Goal: Transaction & Acquisition: Purchase product/service

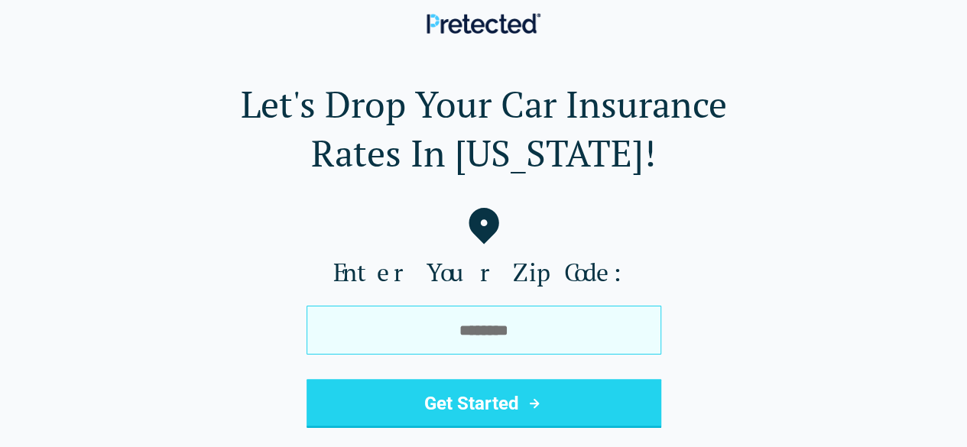
click at [422, 313] on input "tel" at bounding box center [484, 330] width 355 height 49
type input "*****"
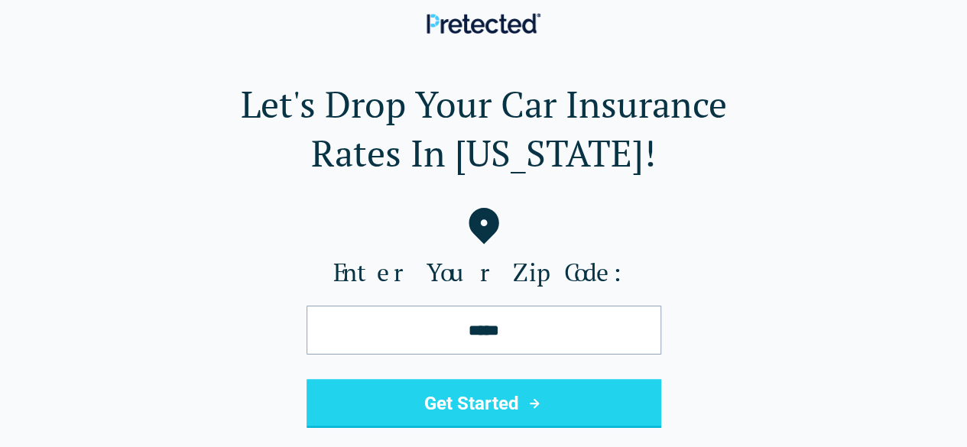
click at [476, 406] on button "Get Started" at bounding box center [484, 403] width 355 height 49
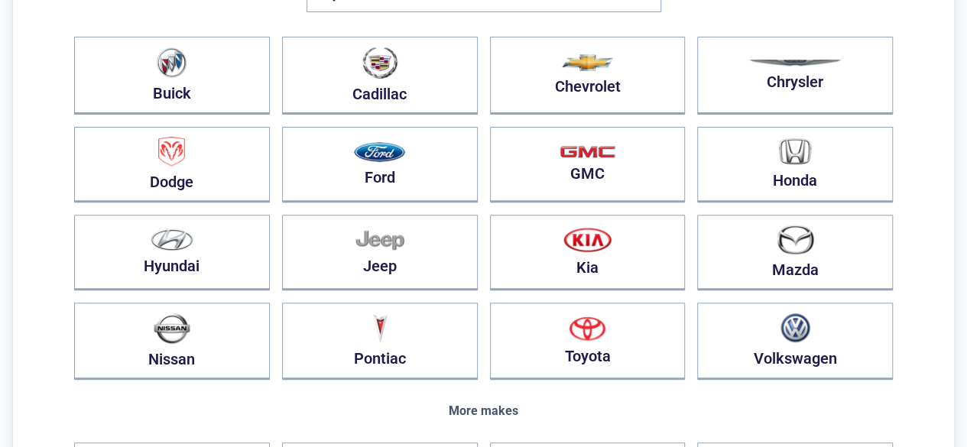
scroll to position [202, 0]
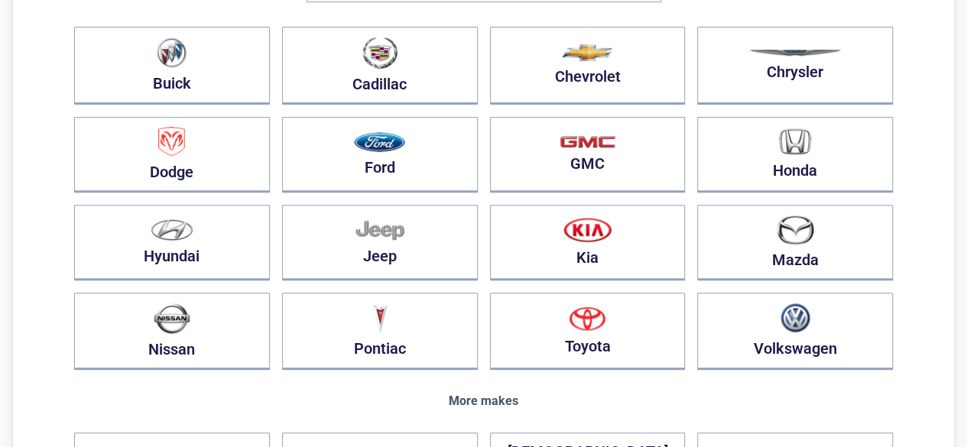
click at [501, 404] on div "More makes" at bounding box center [483, 401] width 819 height 14
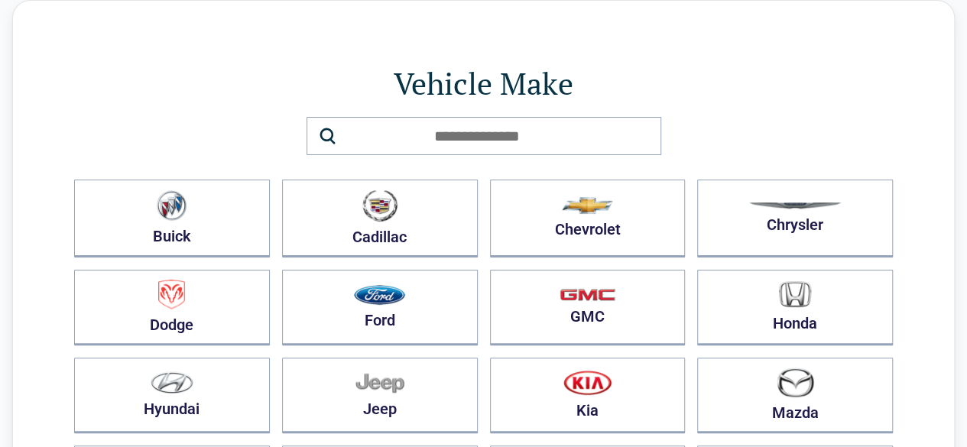
scroll to position [46, 0]
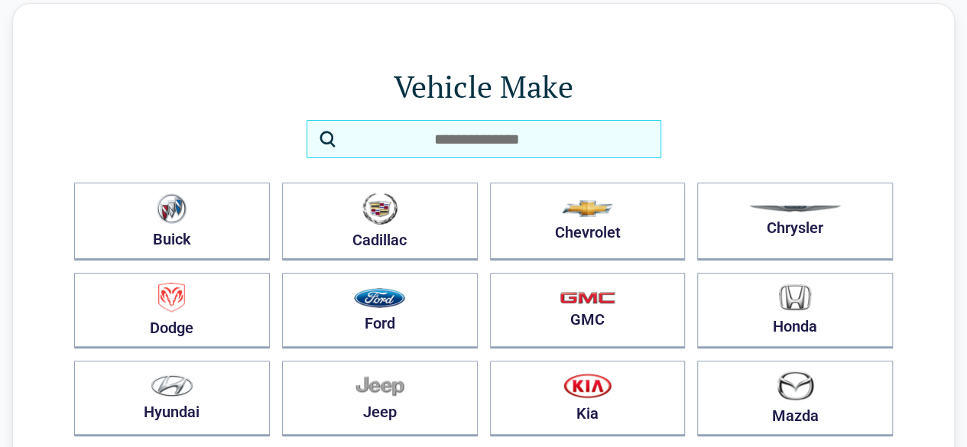
click at [442, 144] on input "search" at bounding box center [484, 139] width 355 height 38
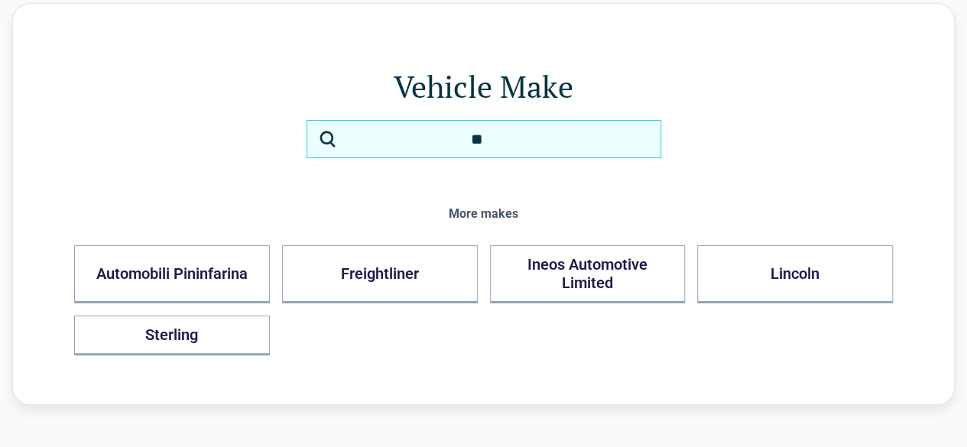
type input "**"
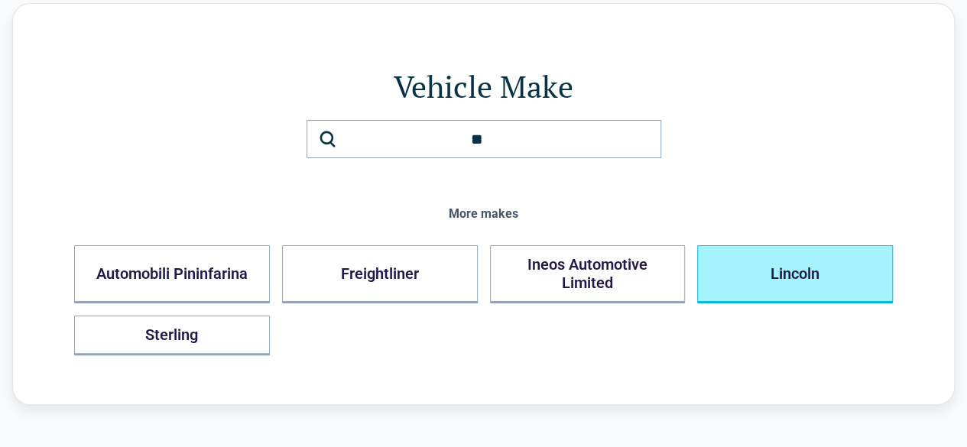
click at [778, 273] on button "Lincoln" at bounding box center [795, 274] width 196 height 58
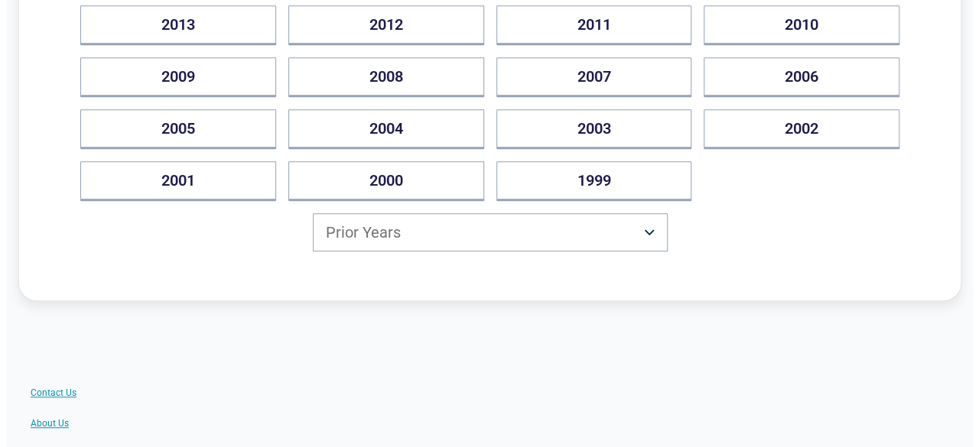
scroll to position [411, 0]
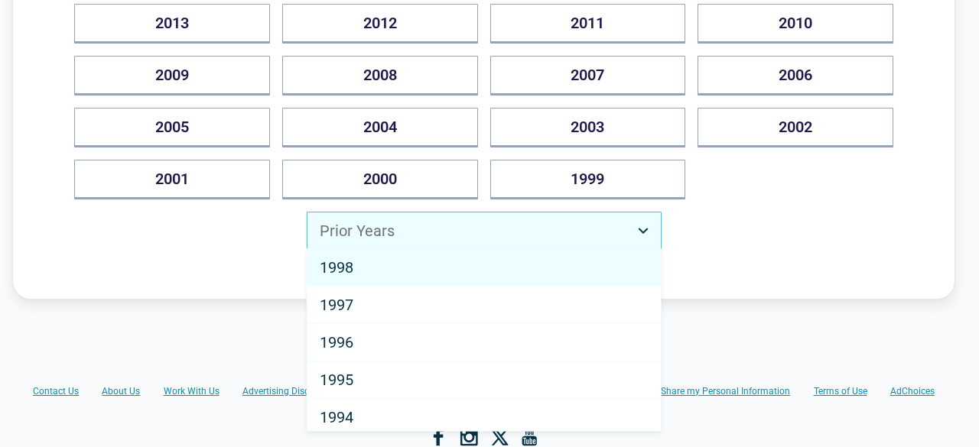
click at [645, 222] on html "Back Louisiana Drivers Can Save Up to $500/year Vehicle Year 2025 2024 2023 202…" at bounding box center [489, 174] width 979 height 1170
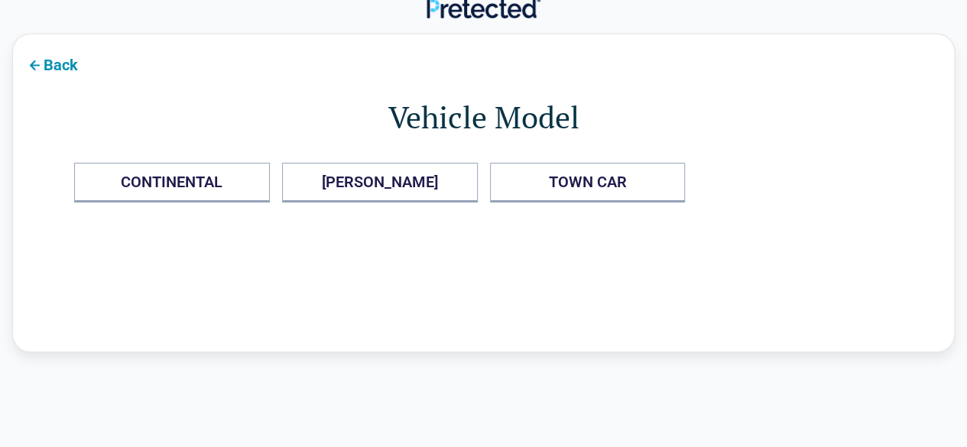
scroll to position [0, 0]
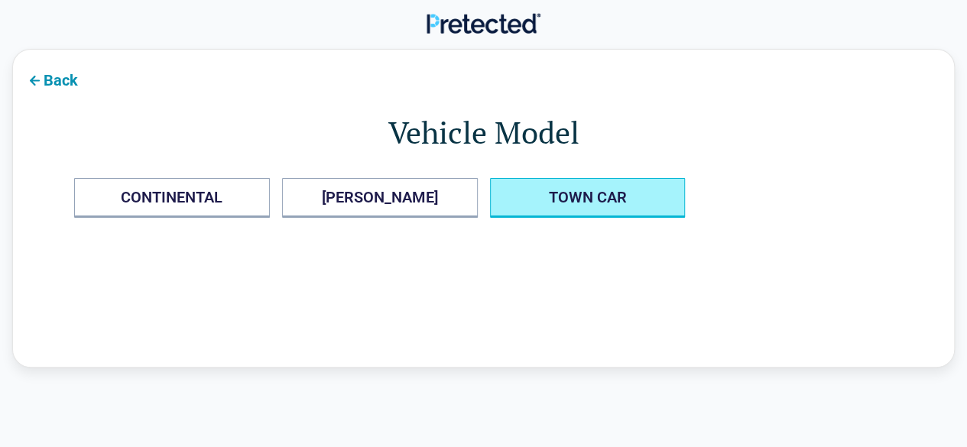
click at [584, 190] on CAR "TOWN CAR" at bounding box center [588, 198] width 196 height 40
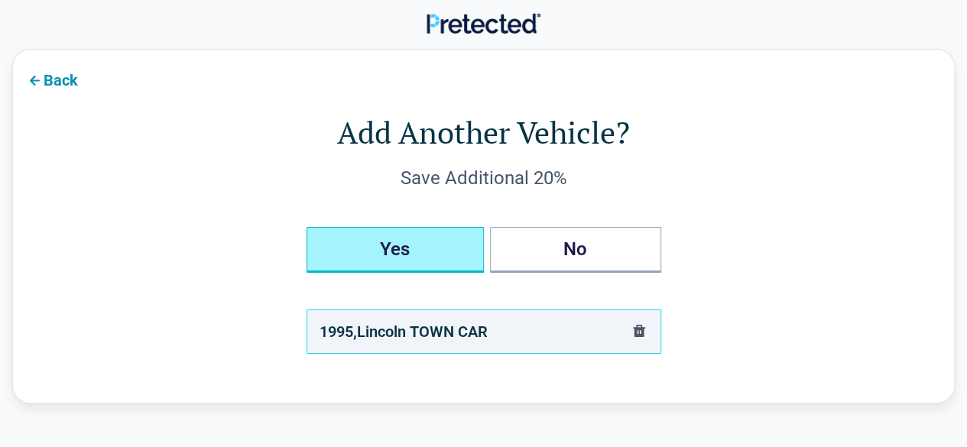
click at [372, 253] on button "Yes" at bounding box center [395, 250] width 177 height 46
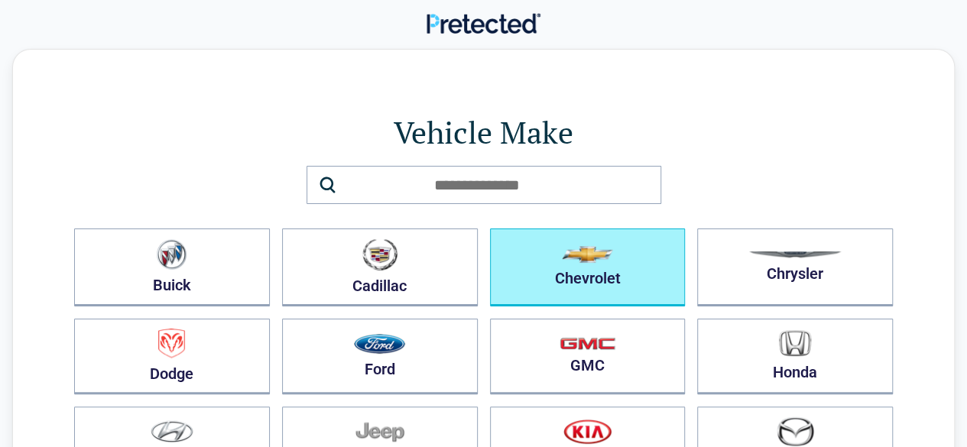
click at [616, 263] on button "Chevrolet" at bounding box center [588, 268] width 196 height 78
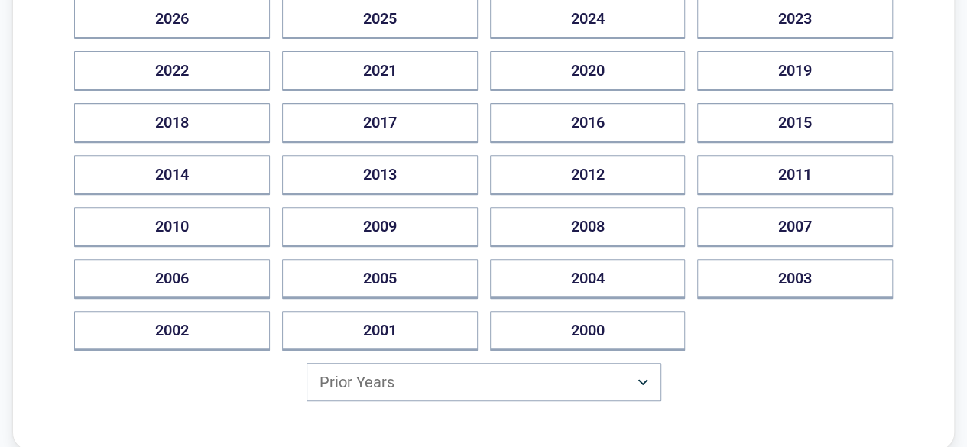
scroll to position [260, 0]
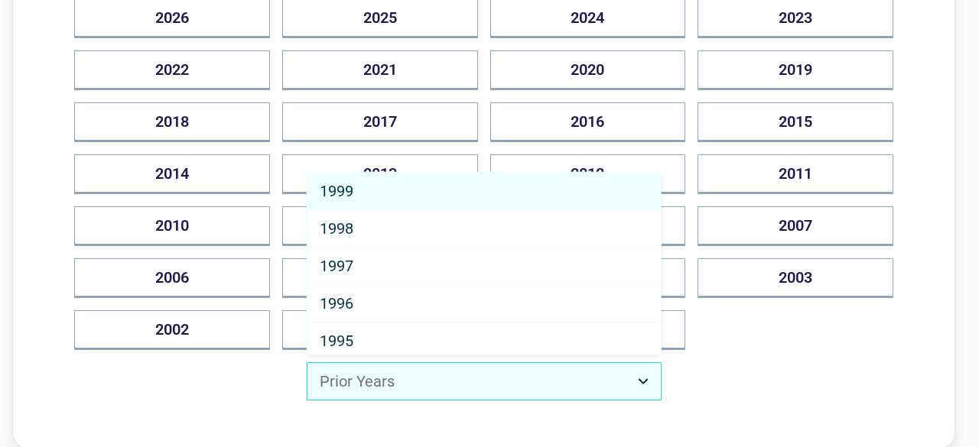
click at [644, 382] on html "Back Louisiana Drivers Can Save Up to $500/year Vehicle Year 2026 2025 2024 202…" at bounding box center [489, 325] width 979 height 1170
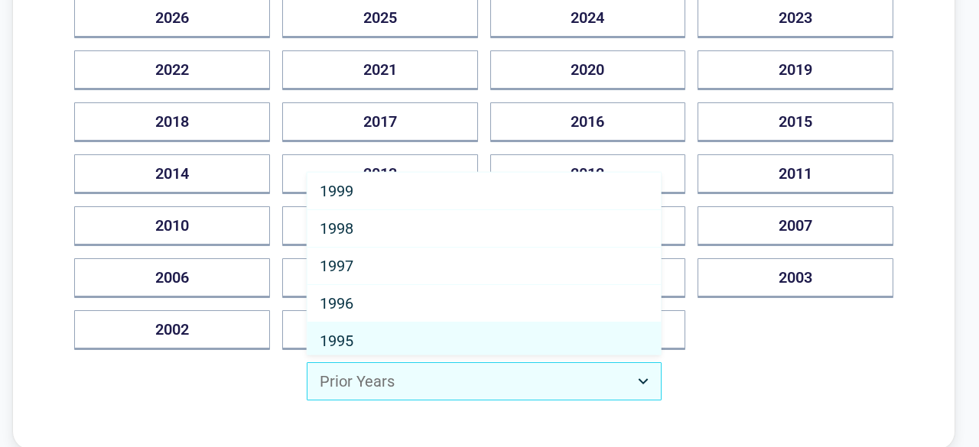
select select "****"
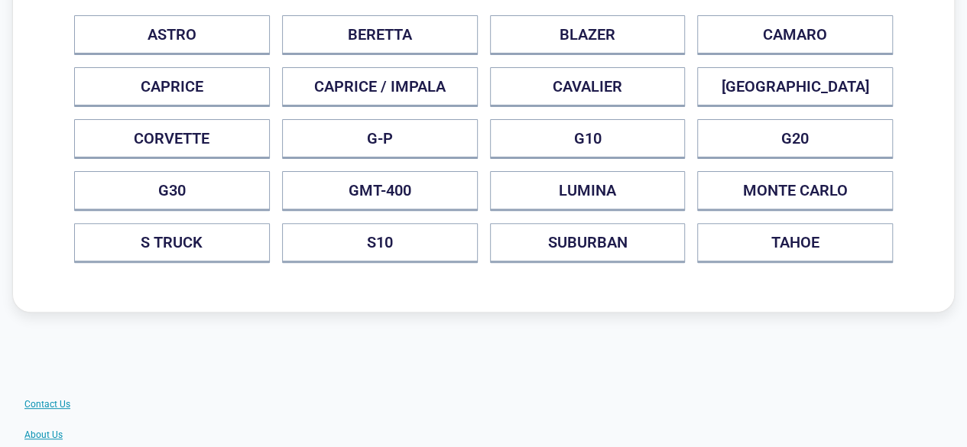
scroll to position [164, 0]
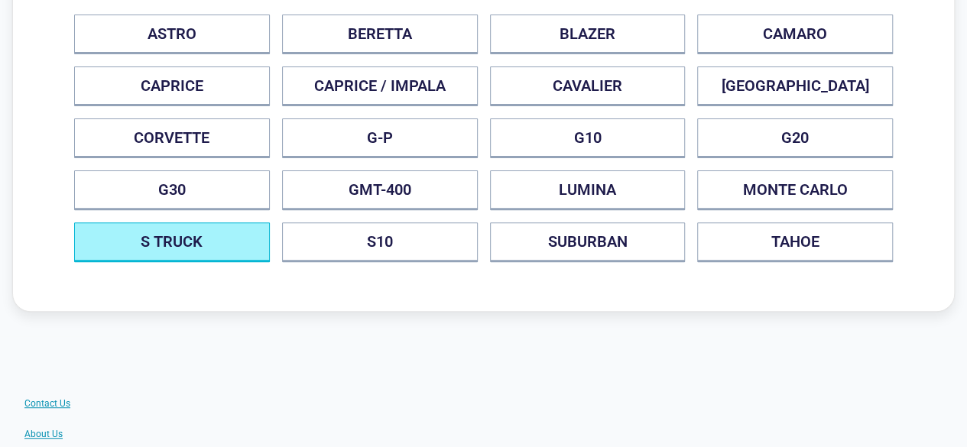
click at [161, 254] on TRUCK "S TRUCK" at bounding box center [172, 242] width 196 height 40
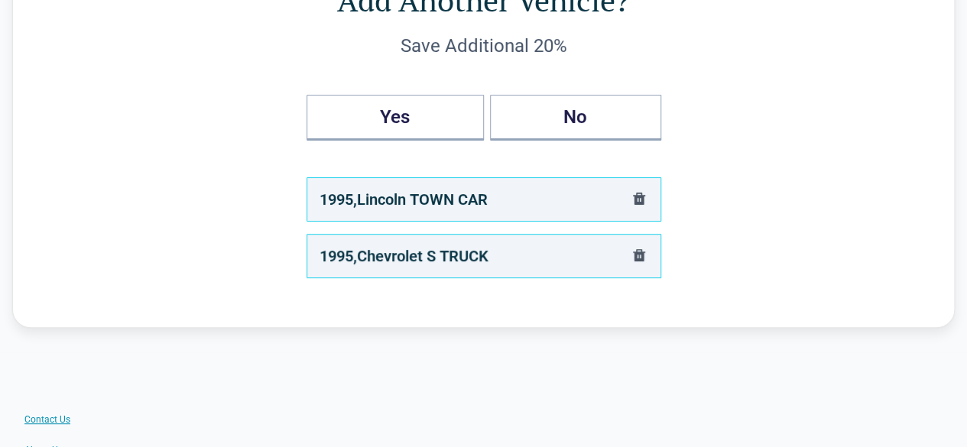
scroll to position [133, 0]
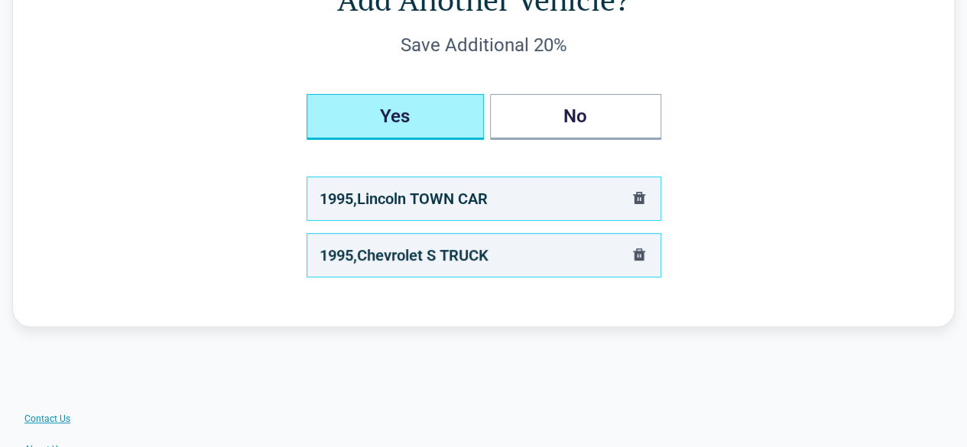
click at [445, 120] on button "Yes" at bounding box center [395, 117] width 177 height 46
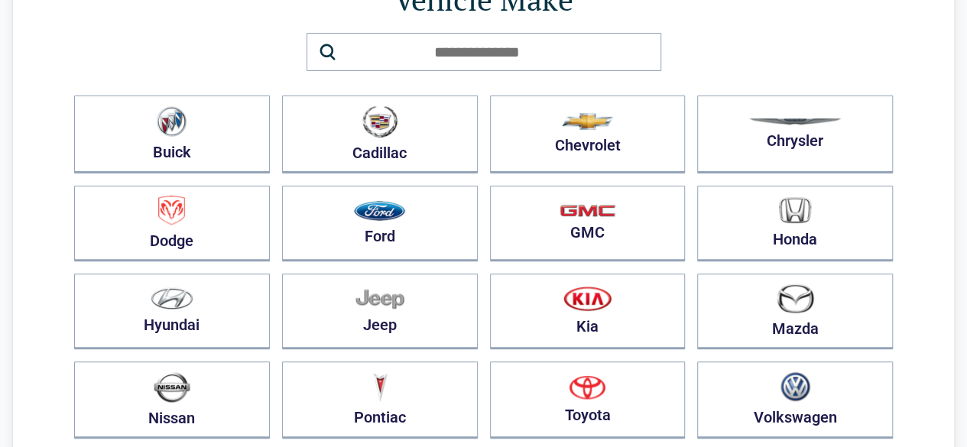
scroll to position [0, 0]
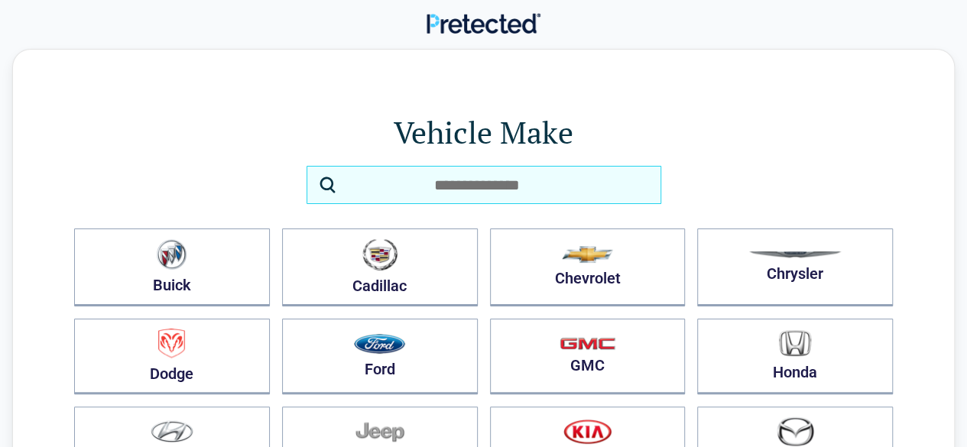
click at [478, 184] on input "search" at bounding box center [484, 185] width 355 height 38
type input "*"
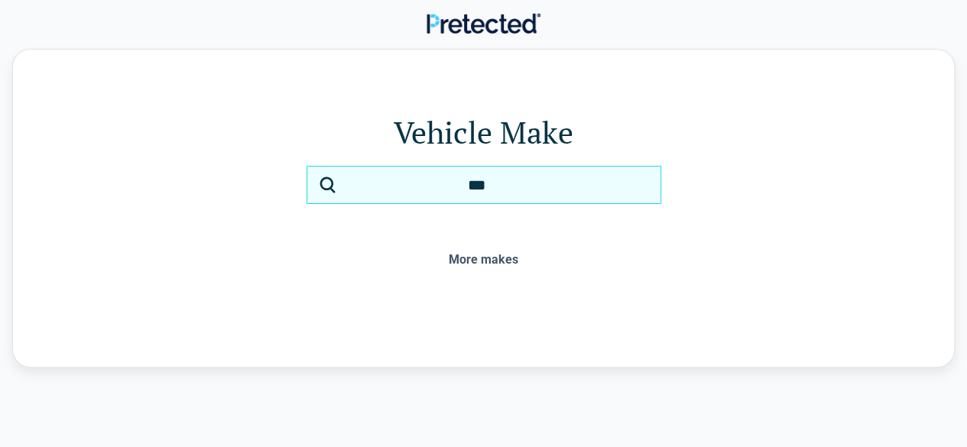
type input "**"
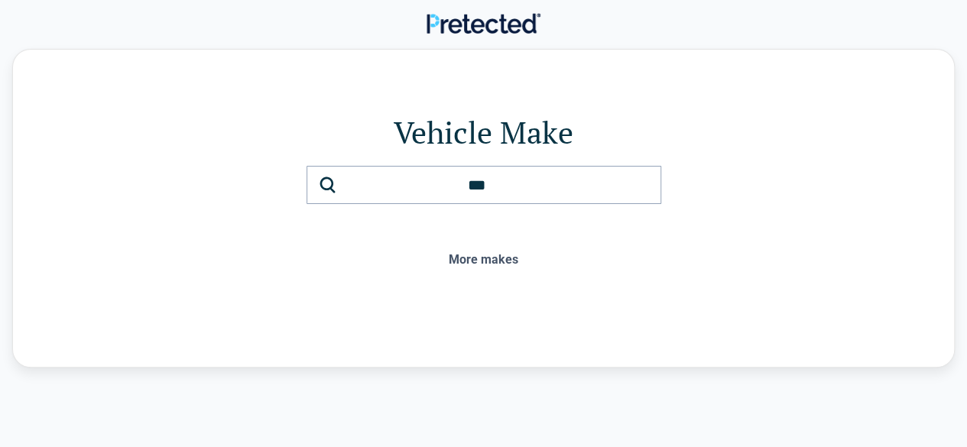
click at [496, 261] on div "More makes" at bounding box center [483, 260] width 819 height 14
